Goal: Navigation & Orientation: Find specific page/section

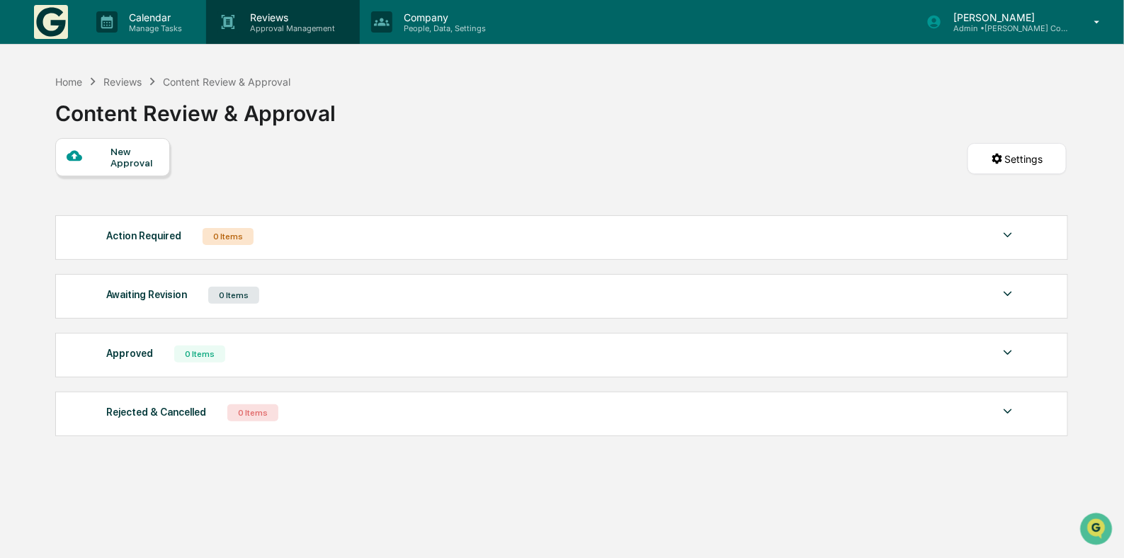
click at [303, 16] on p "Reviews" at bounding box center [290, 17] width 103 height 12
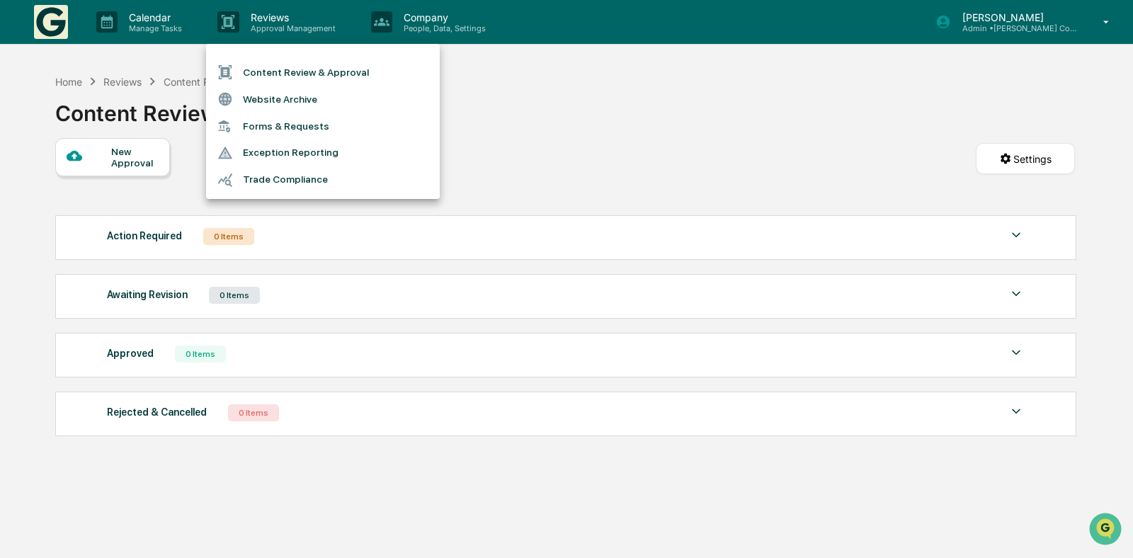
click at [614, 127] on div at bounding box center [566, 279] width 1133 height 558
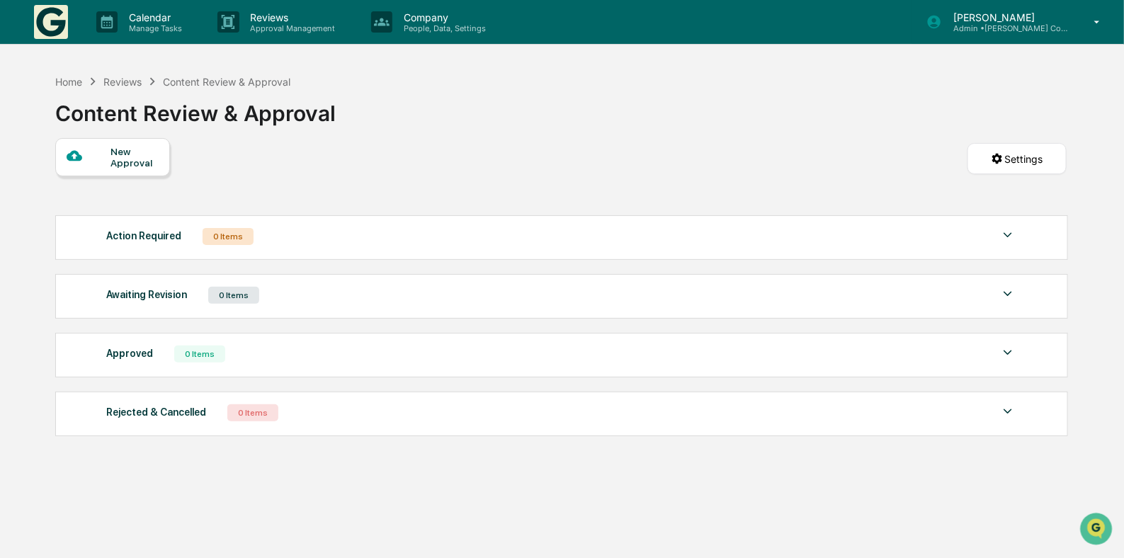
click at [1026, 30] on p "Admin • [PERSON_NAME] Compliance Consulting, LLC" at bounding box center [1008, 28] width 132 height 10
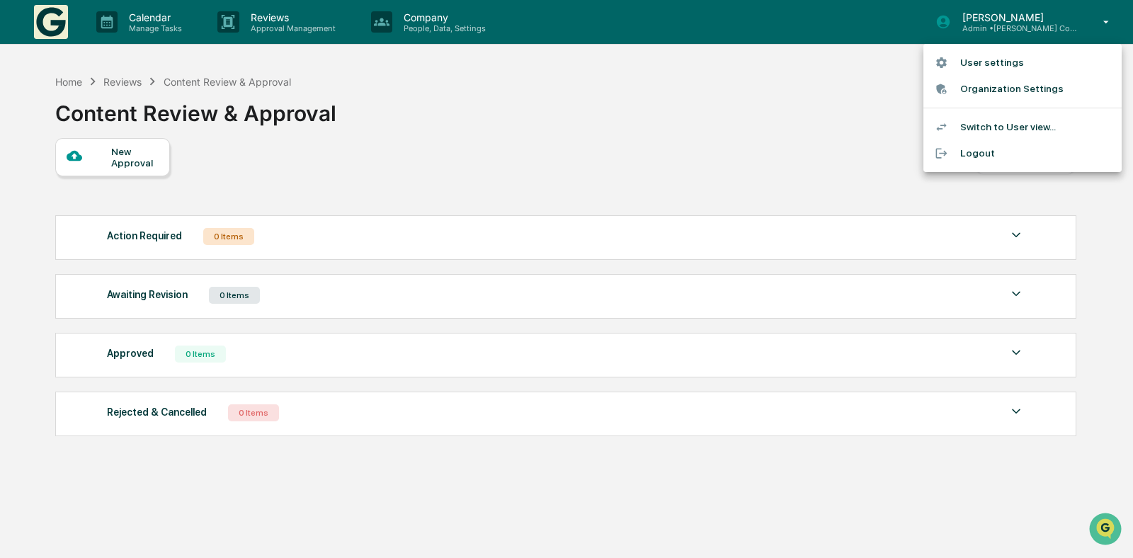
click at [64, 25] on div at bounding box center [566, 279] width 1133 height 558
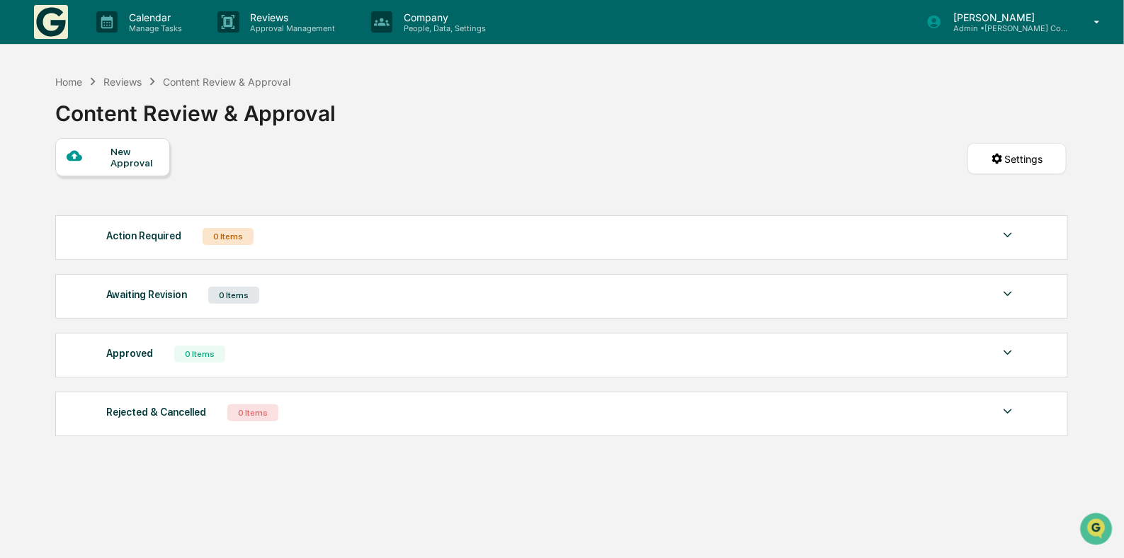
click at [55, 23] on img at bounding box center [51, 22] width 34 height 34
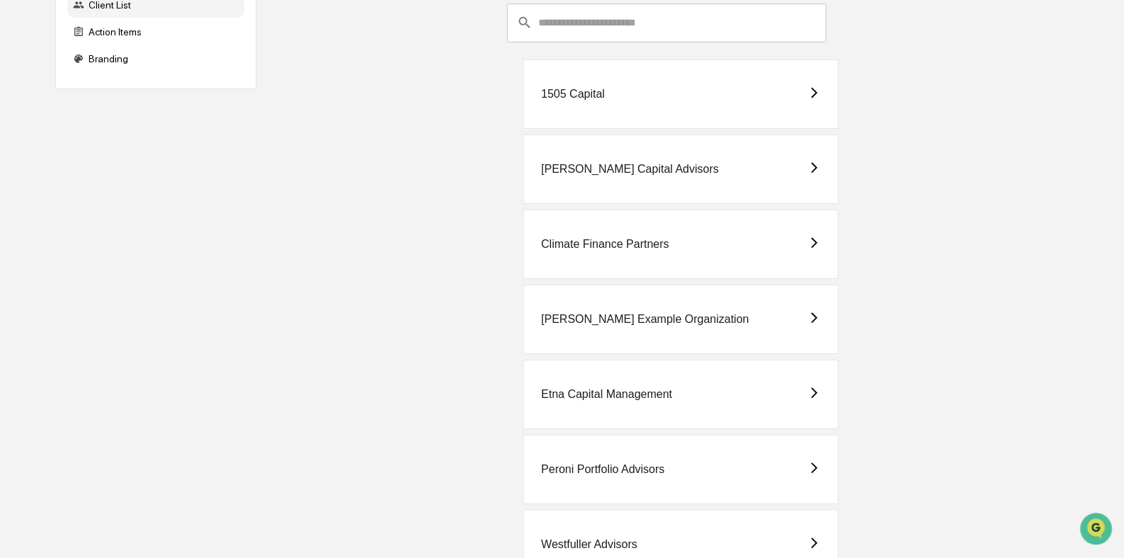
scroll to position [169, 0]
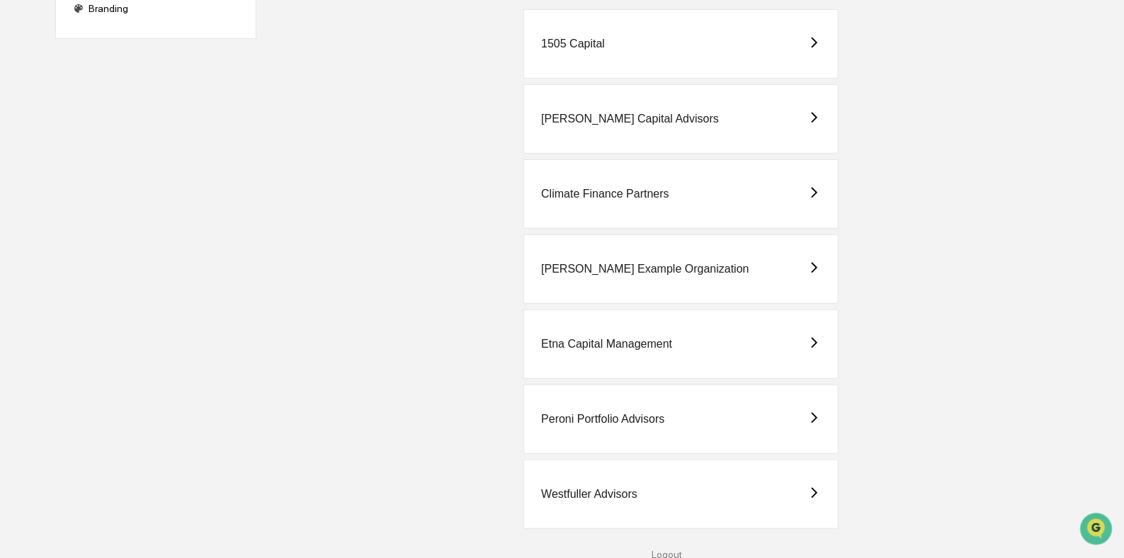
click at [608, 499] on div "Westfuller Advisors" at bounding box center [680, 494] width 315 height 69
